Goal: Information Seeking & Learning: Find specific fact

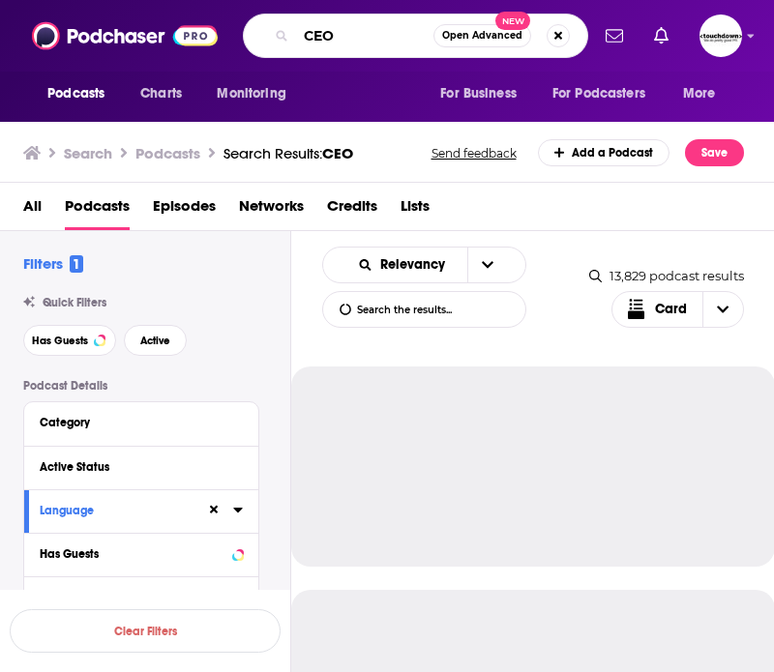
drag, startPoint x: 346, startPoint y: 30, endPoint x: 245, endPoint y: 30, distance: 101.6
click at [245, 30] on div "CEO Open Advanced New" at bounding box center [415, 36] width 345 height 45
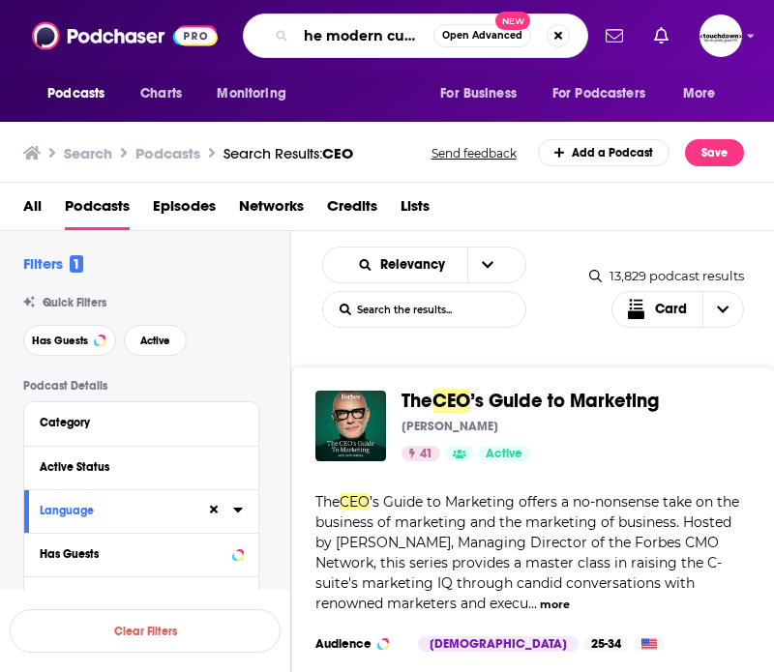
scroll to position [0, 34]
type input "the modern customer"
